Goal: Communication & Community: Ask a question

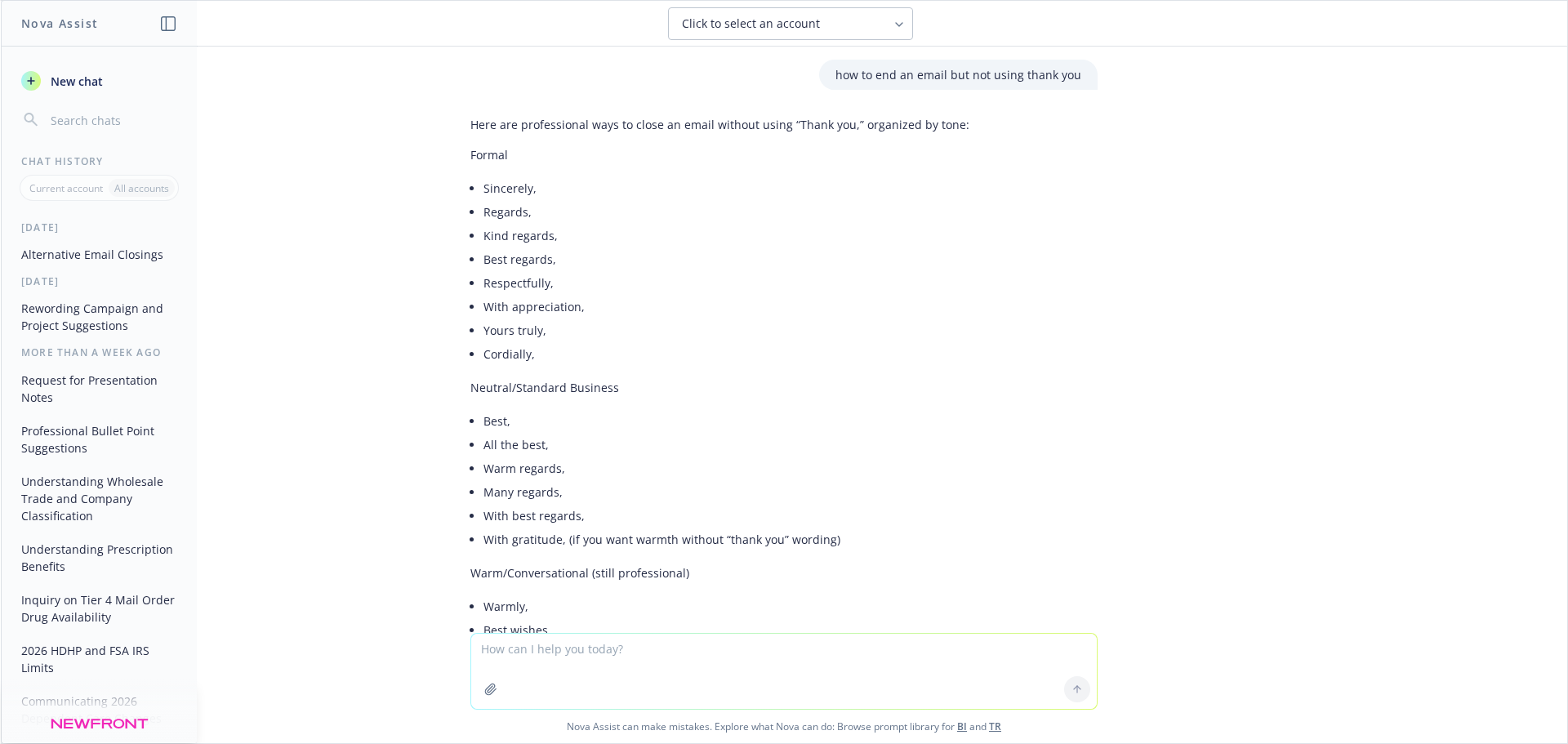
scroll to position [798, 0]
